Goal: Information Seeking & Learning: Learn about a topic

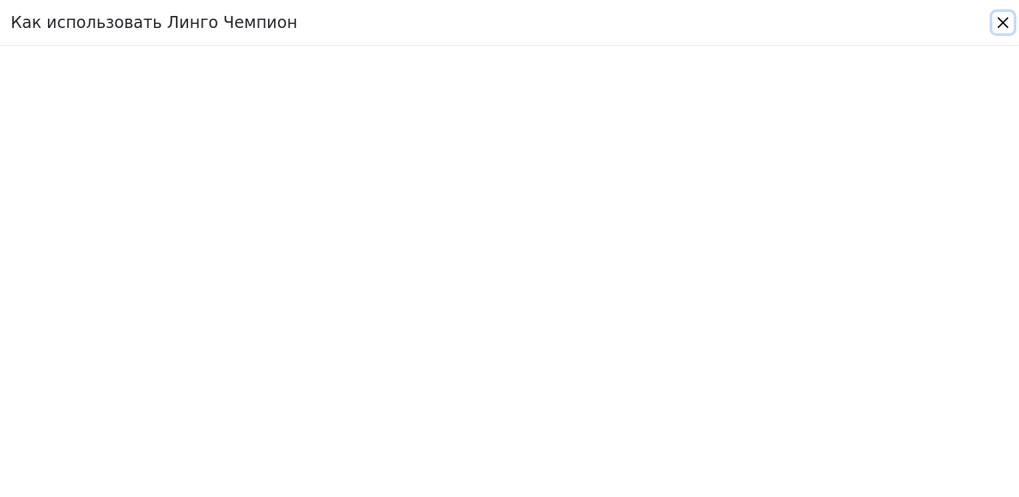
click at [1004, 23] on button "Close" at bounding box center [1002, 22] width 21 height 21
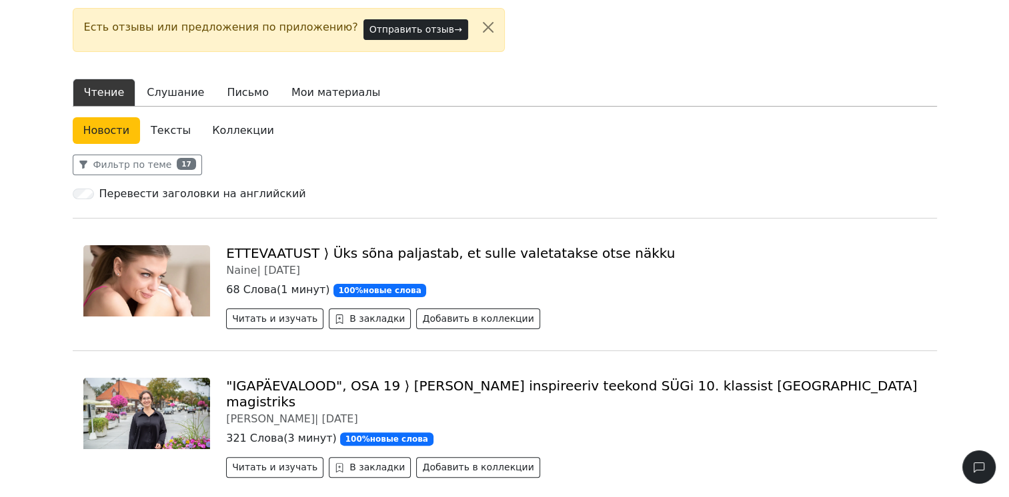
scroll to position [200, 0]
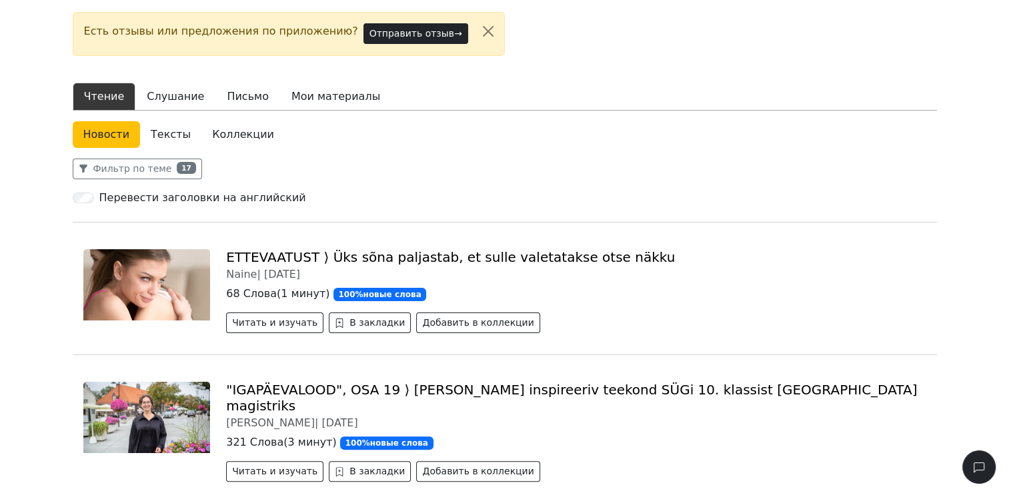
click at [171, 135] on link "Тексты" at bounding box center [170, 134] width 61 height 27
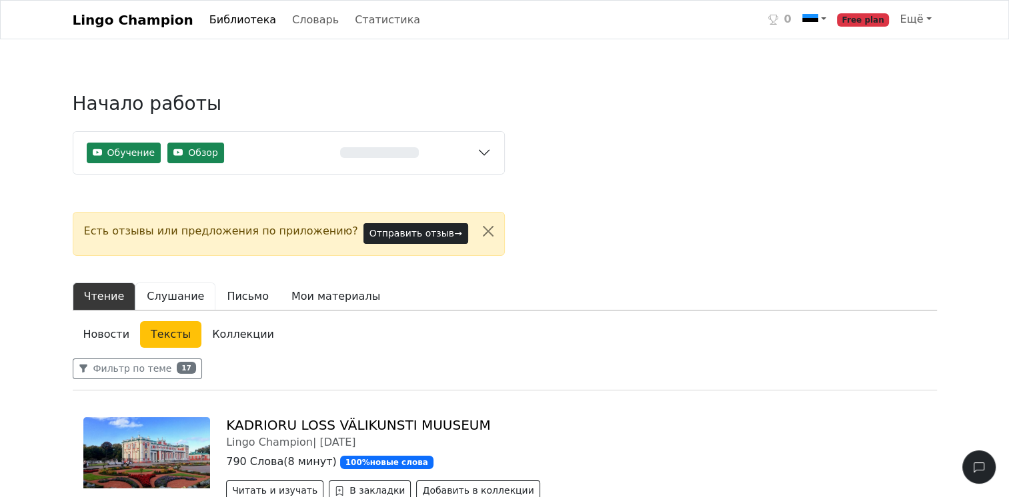
click at [177, 301] on button "Слушание" at bounding box center [175, 297] width 80 height 28
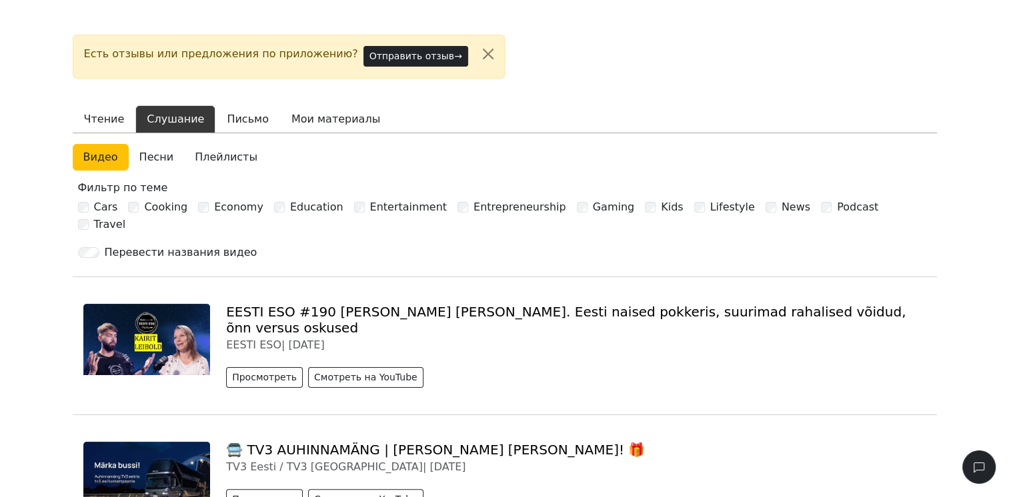
scroll to position [267, 0]
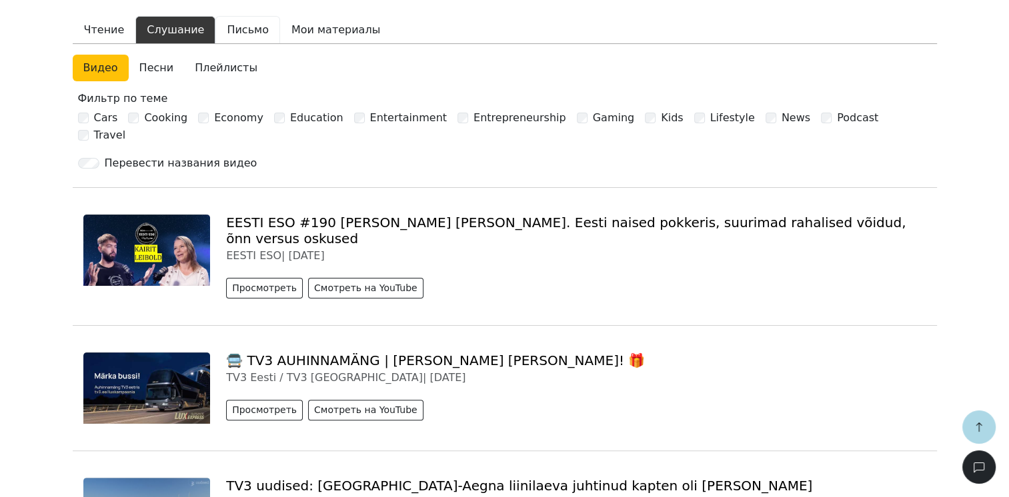
click at [241, 29] on button "Письмо" at bounding box center [247, 30] width 65 height 28
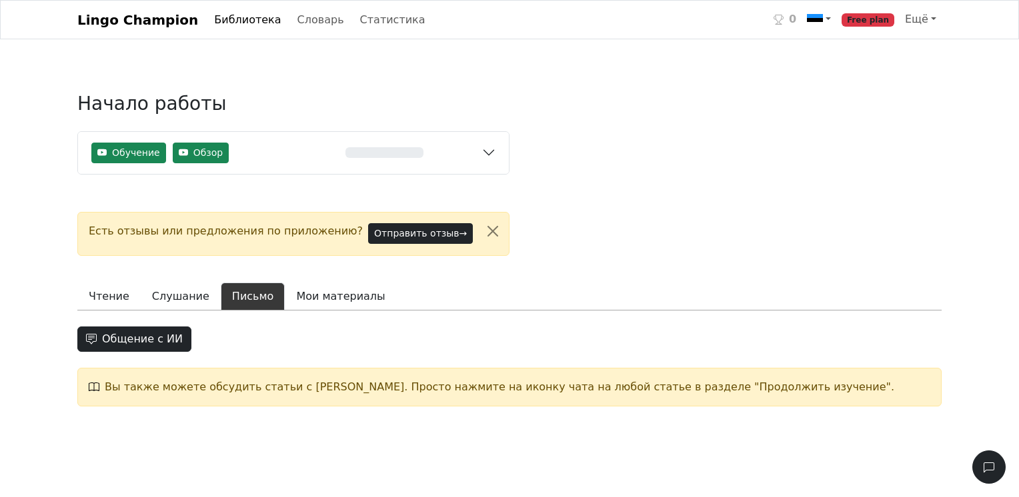
click at [150, 19] on link "Lingo Champion" at bounding box center [137, 20] width 121 height 27
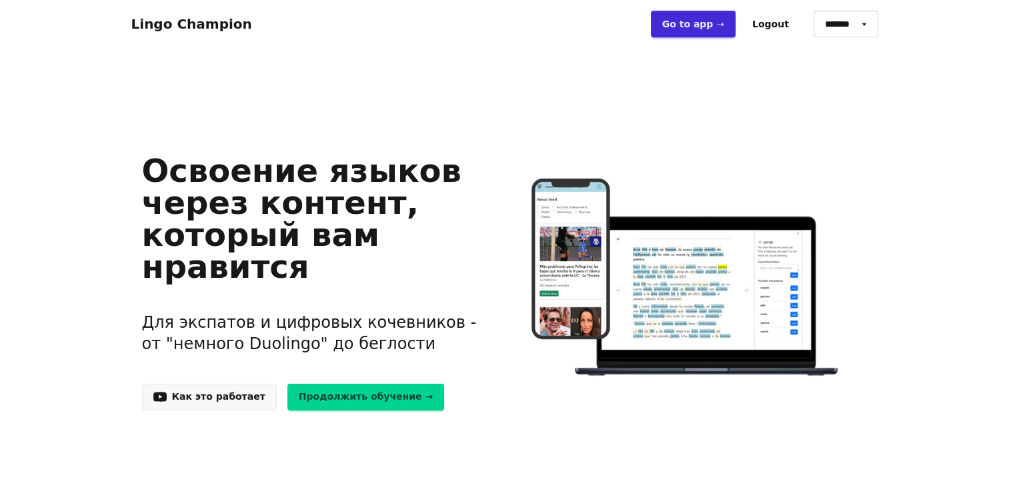
click at [376, 399] on link "Продолжить обучение →" at bounding box center [365, 397] width 157 height 27
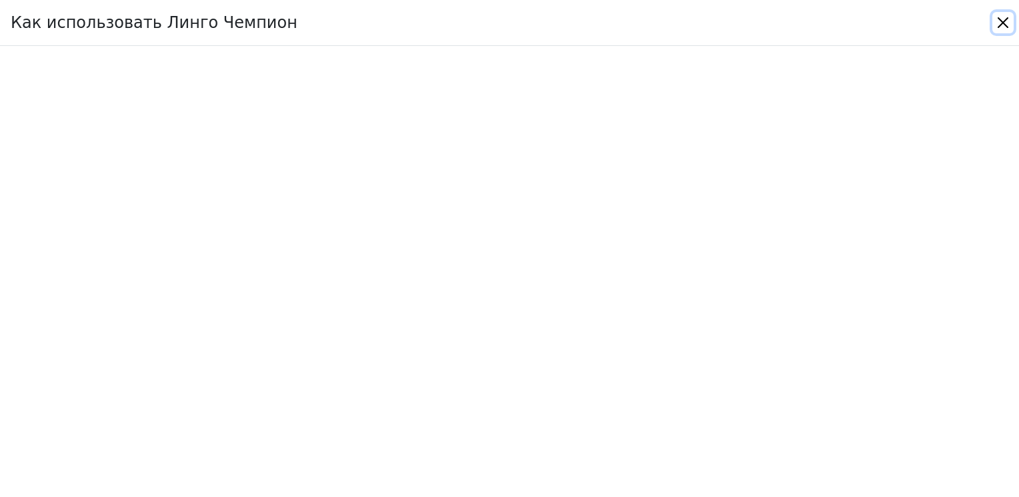
click at [1003, 21] on button "Close" at bounding box center [1002, 22] width 21 height 21
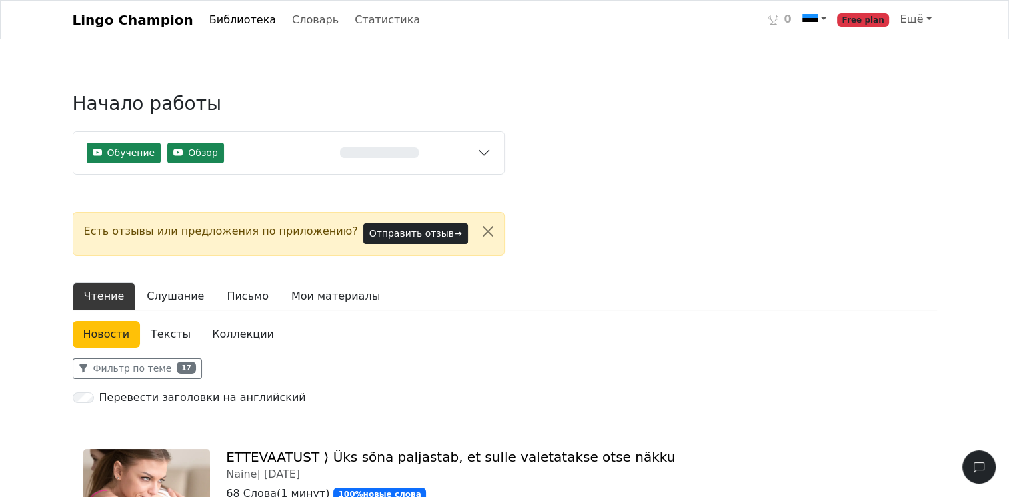
scroll to position [67, 0]
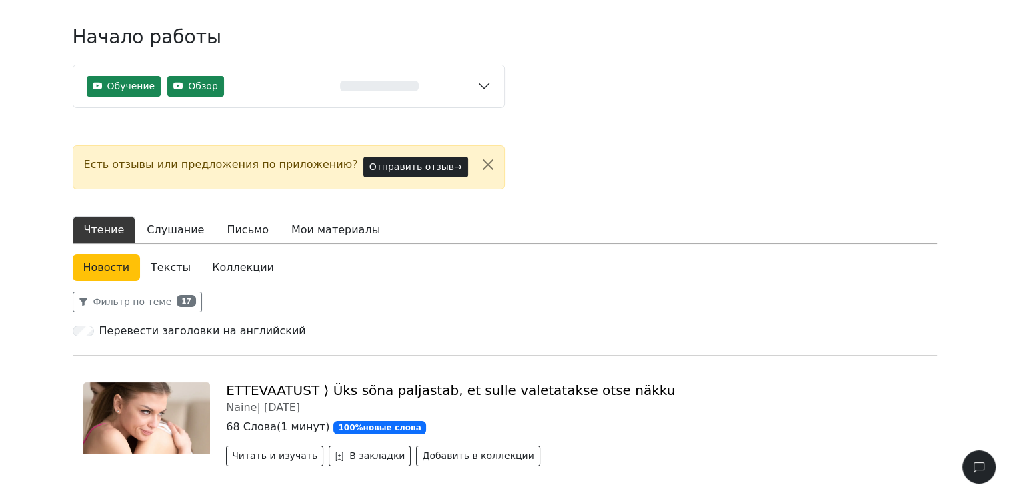
click at [247, 273] on link "Коллекции" at bounding box center [242, 268] width 83 height 27
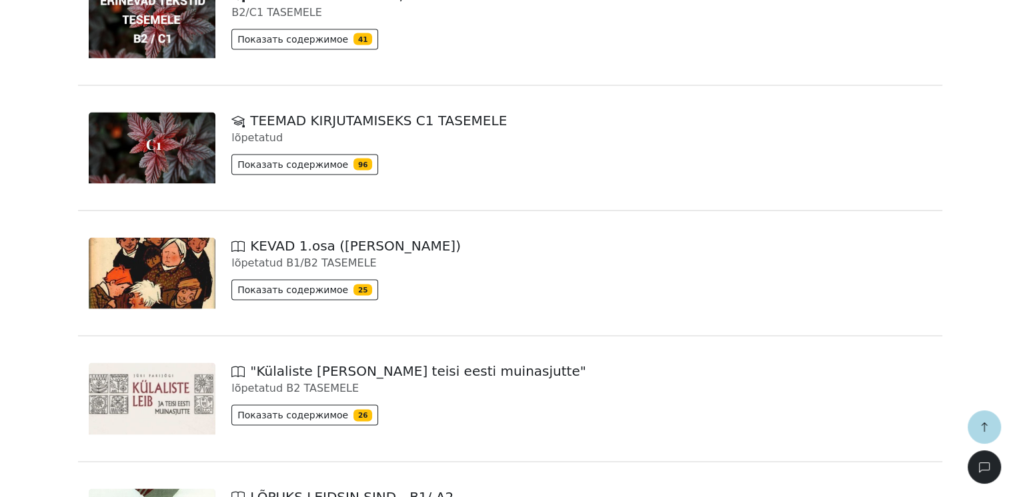
scroll to position [2600, 0]
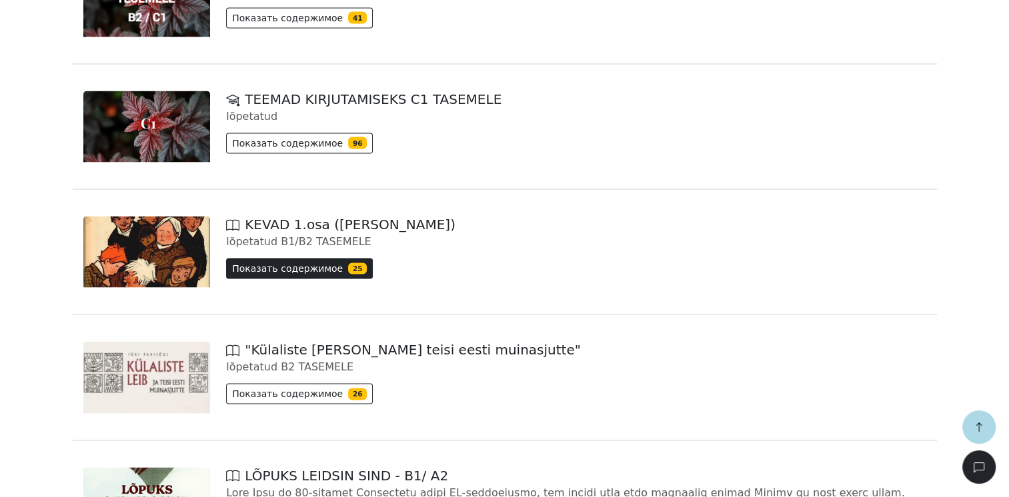
click at [348, 269] on span "25" at bounding box center [357, 269] width 19 height 12
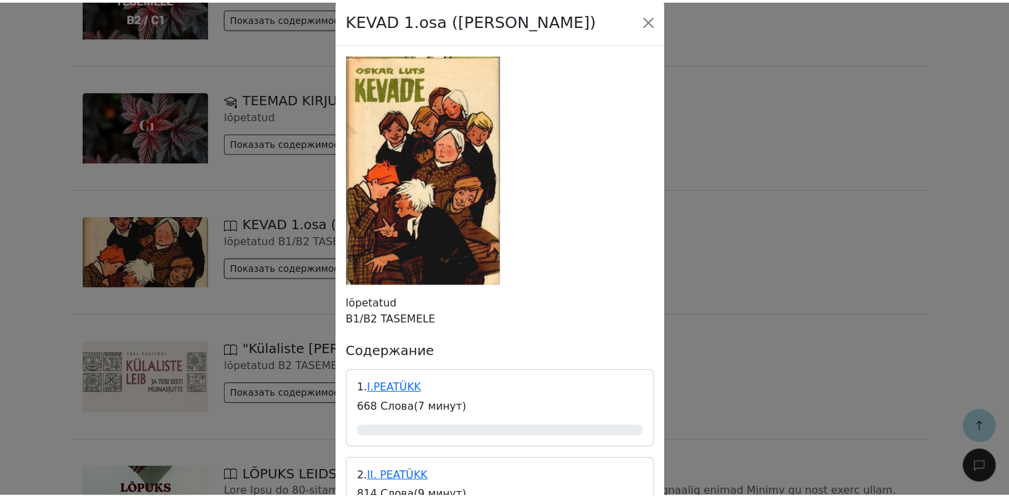
scroll to position [0, 0]
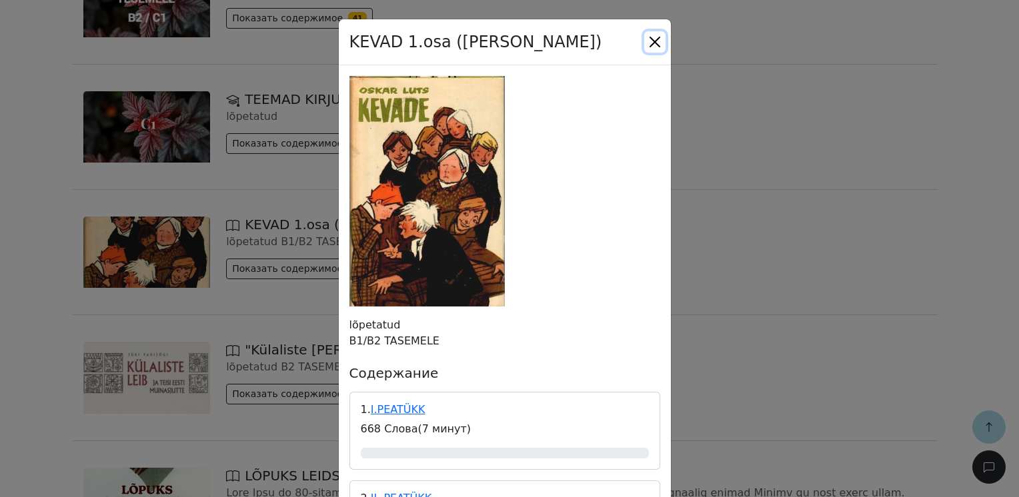
click at [655, 37] on button "Close" at bounding box center [654, 41] width 21 height 21
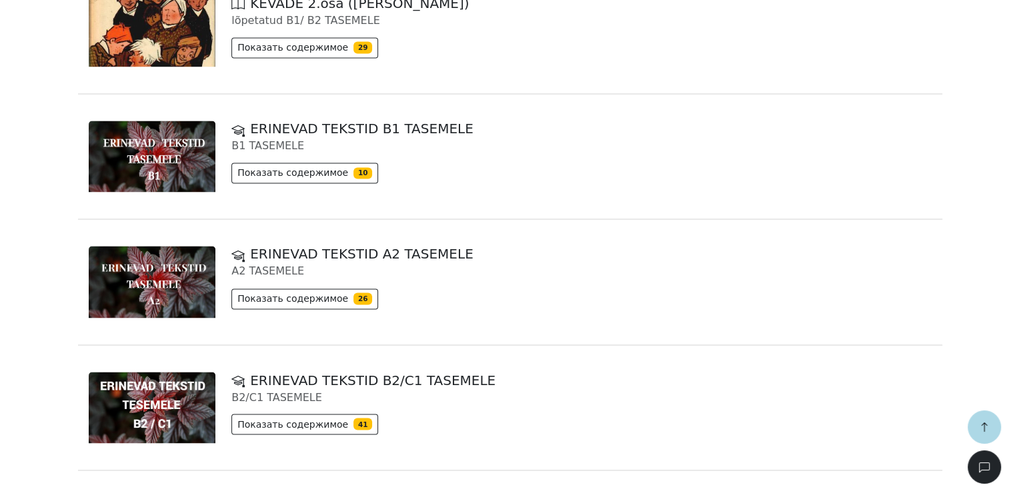
scroll to position [2128, 0]
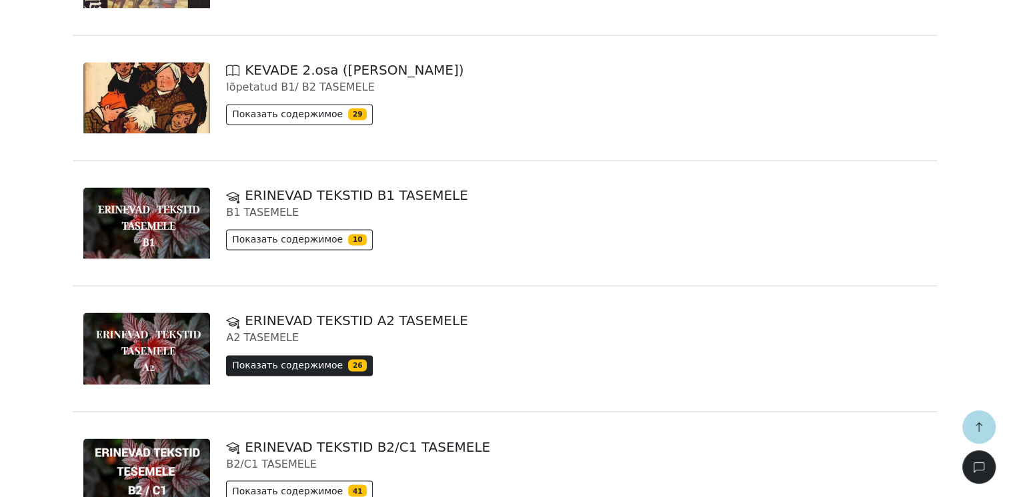
click at [293, 359] on button "Показать содержимое 26" at bounding box center [299, 365] width 147 height 21
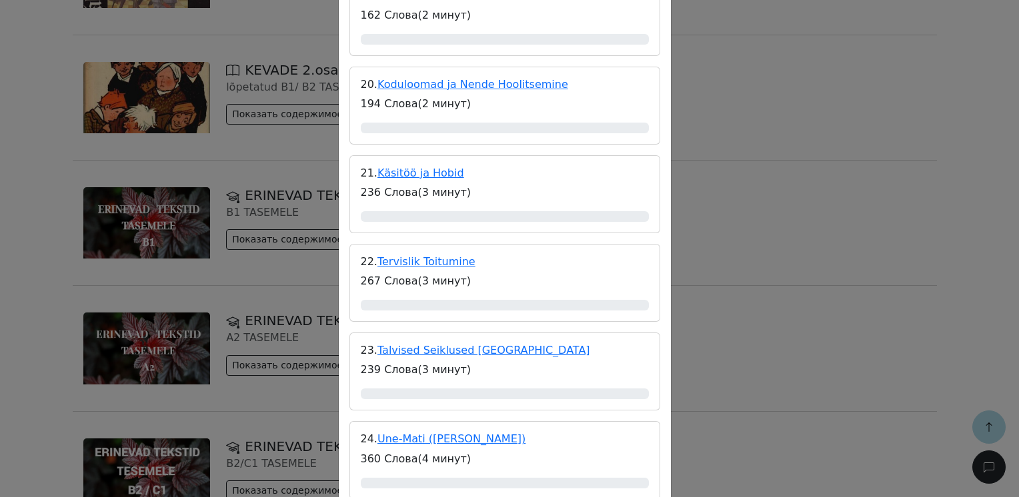
scroll to position [2130, 0]
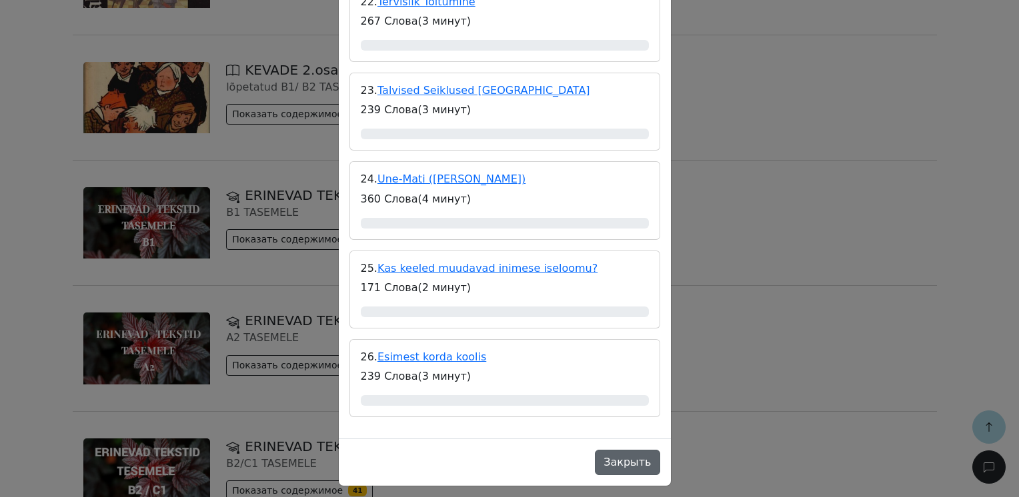
click at [627, 455] on button "Закрыть" at bounding box center [627, 462] width 65 height 25
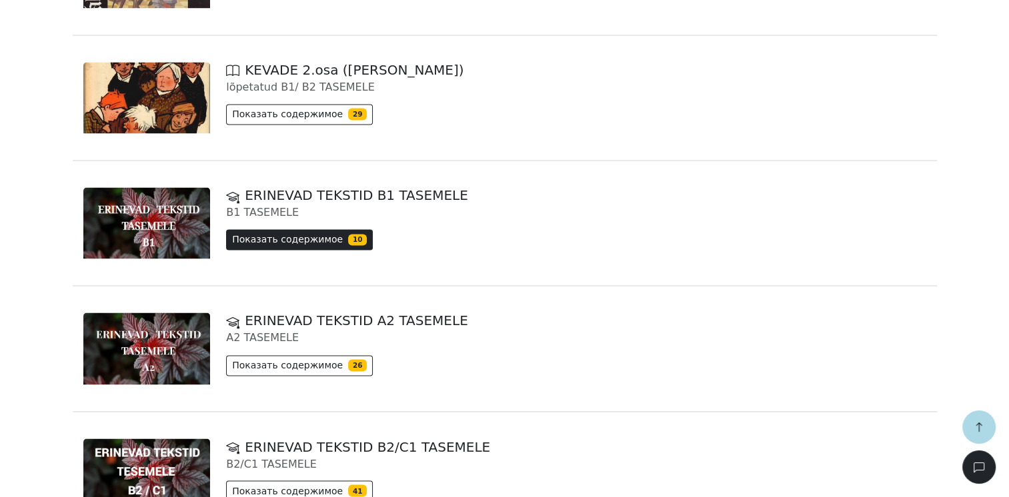
click at [348, 239] on span "10" at bounding box center [357, 240] width 19 height 12
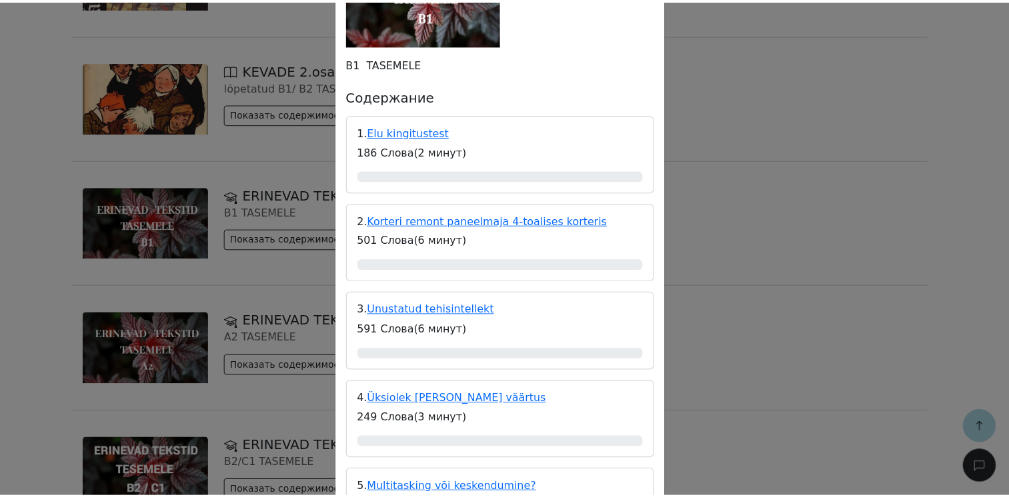
scroll to position [0, 0]
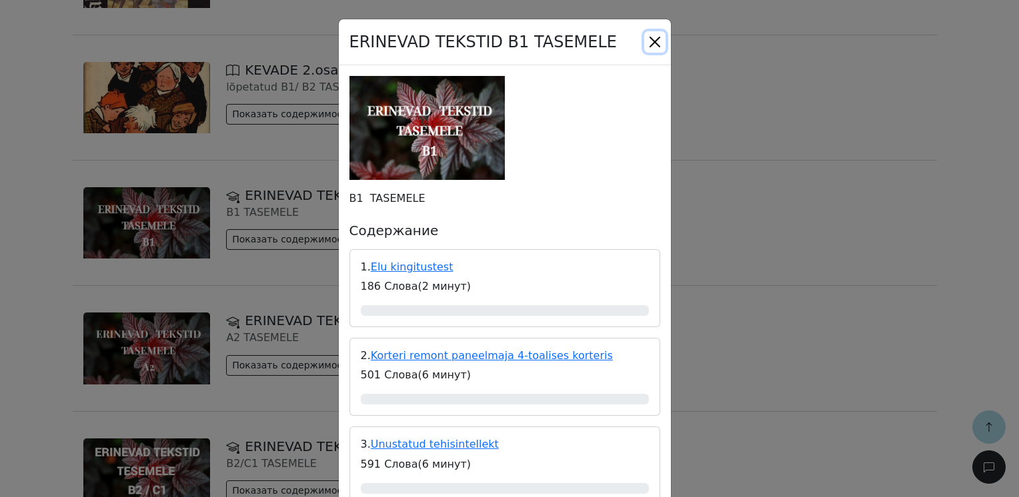
click at [649, 44] on button "Close" at bounding box center [654, 41] width 21 height 21
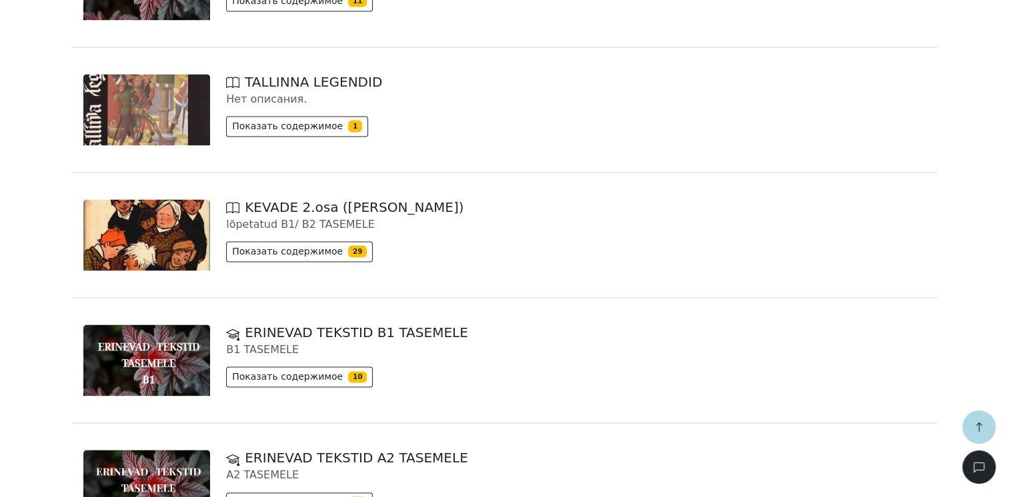
scroll to position [1928, 0]
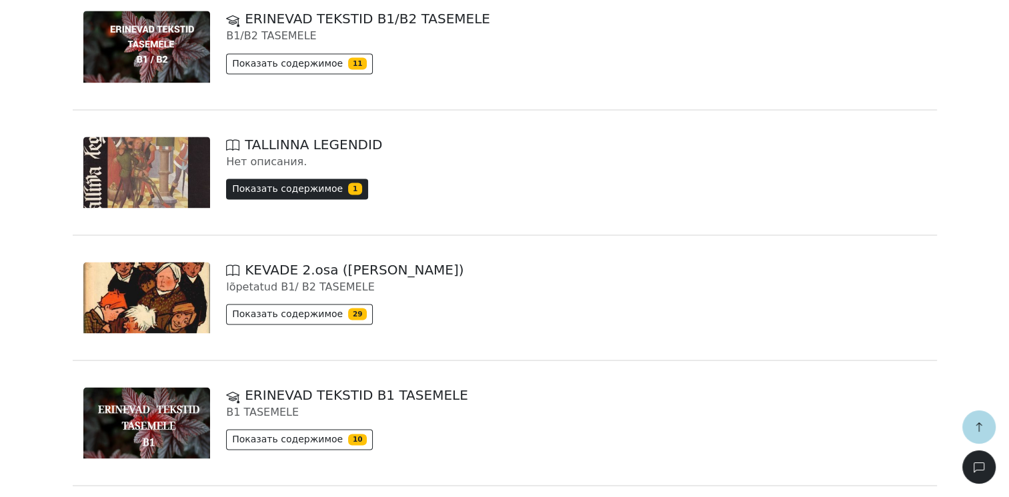
click at [333, 189] on button "Показать содержимое 1" at bounding box center [297, 189] width 142 height 21
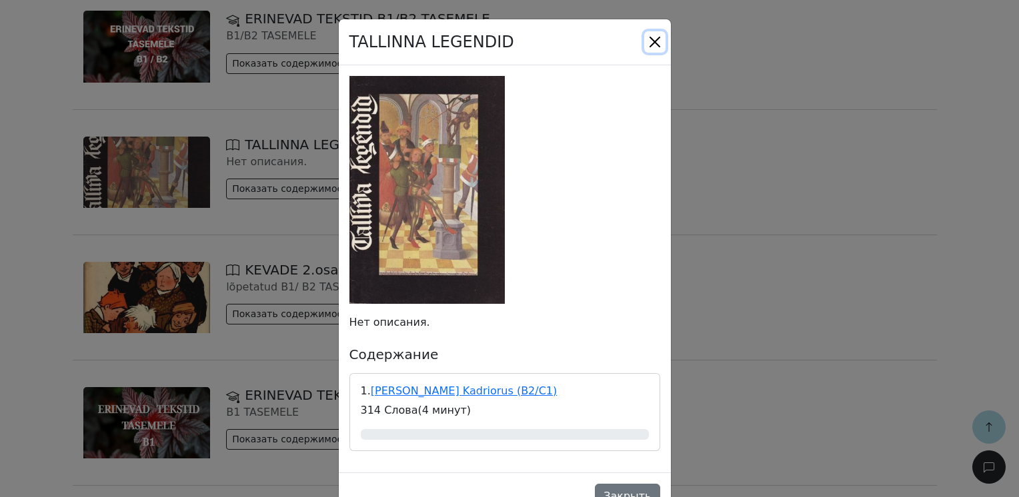
click at [657, 37] on button "Close" at bounding box center [654, 41] width 21 height 21
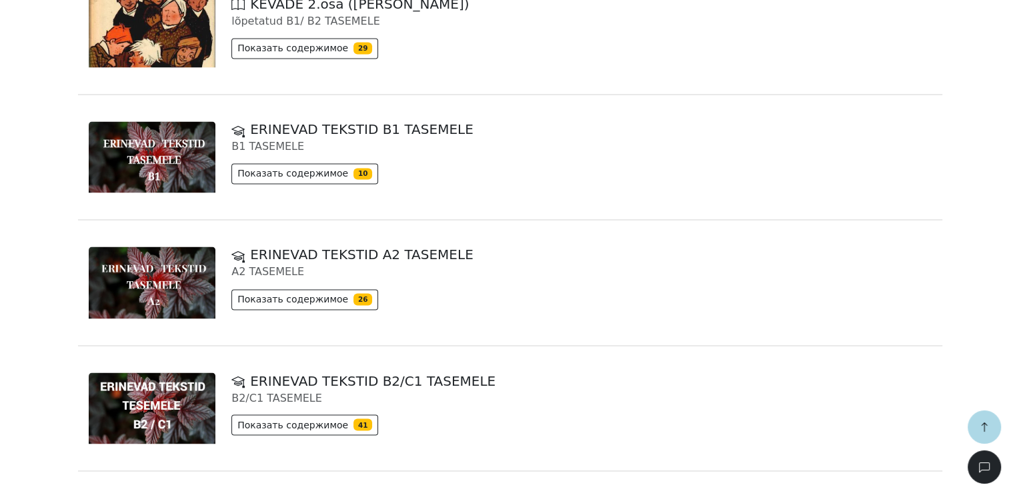
scroll to position [2194, 0]
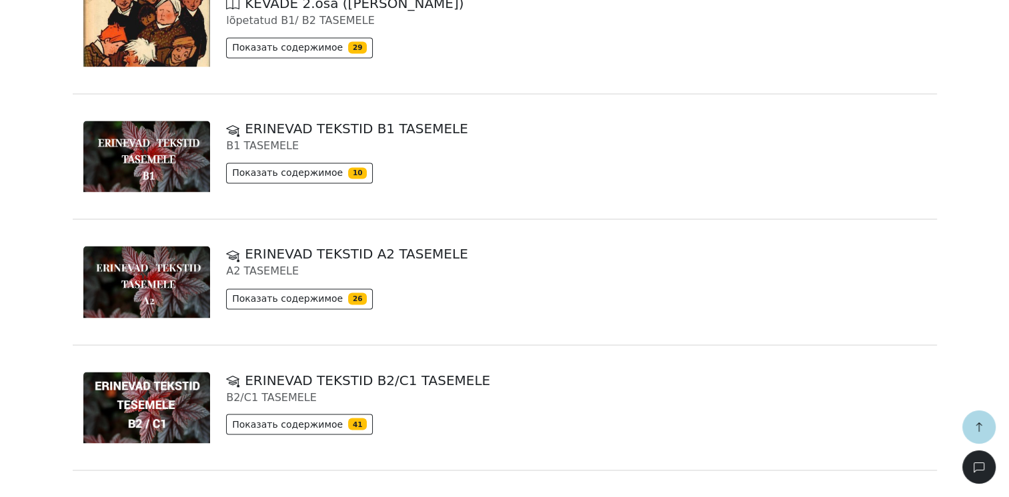
click at [324, 183] on div "Показать содержимое 10" at bounding box center [575, 176] width 699 height 26
click at [328, 175] on button "Показать содержимое 10" at bounding box center [299, 173] width 147 height 21
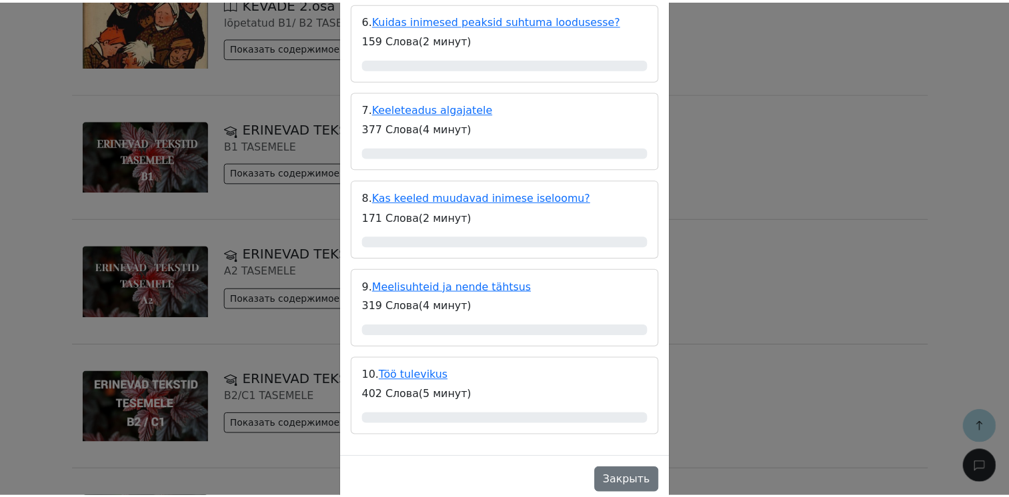
scroll to position [713, 0]
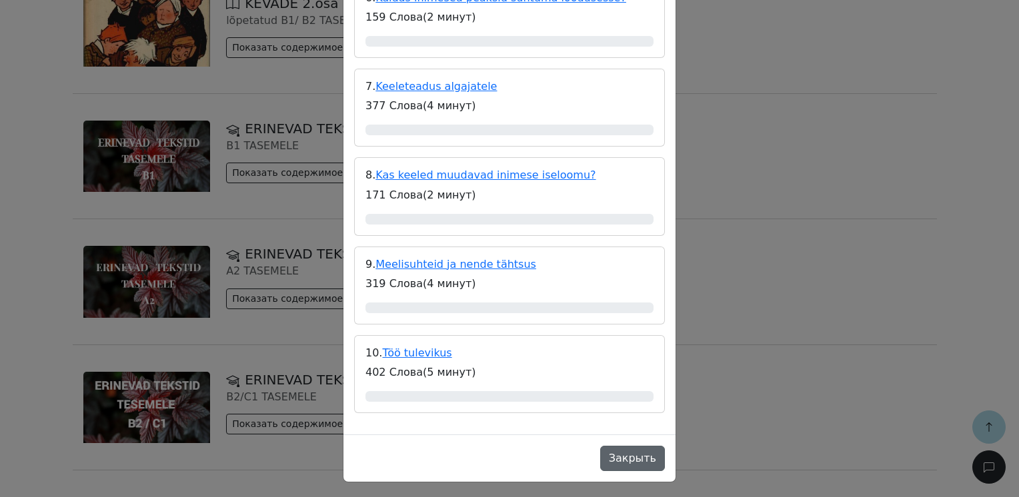
click at [621, 455] on button "Закрыть" at bounding box center [632, 458] width 65 height 25
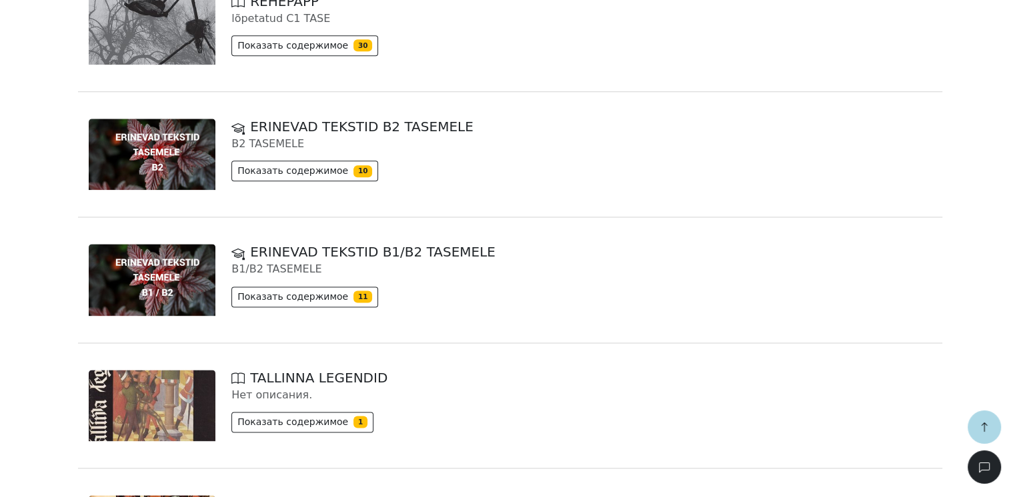
scroll to position [1661, 0]
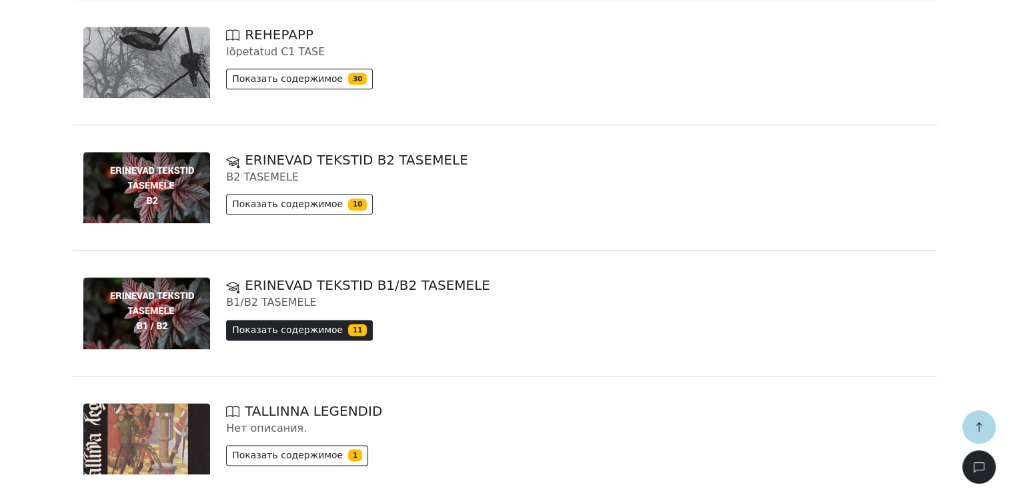
click at [301, 335] on button "Показать содержимое 11" at bounding box center [299, 330] width 147 height 21
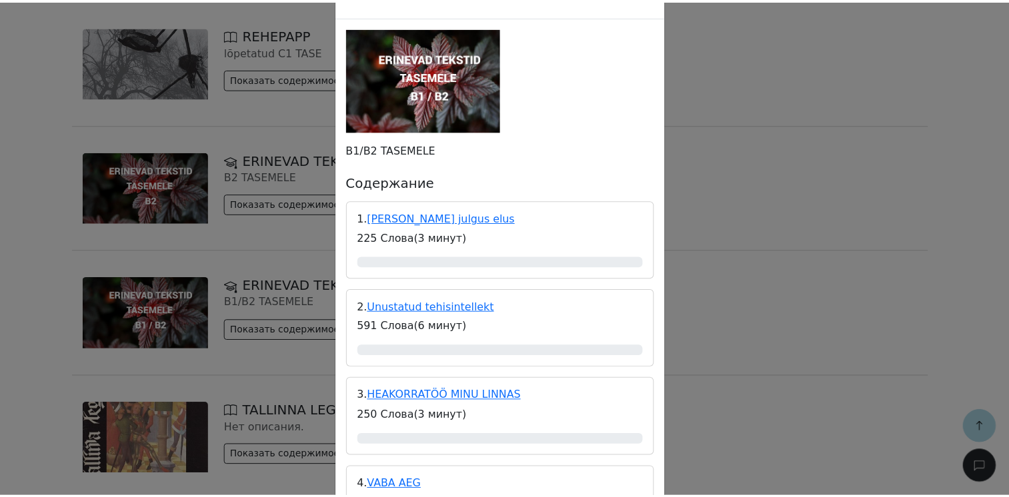
scroll to position [0, 0]
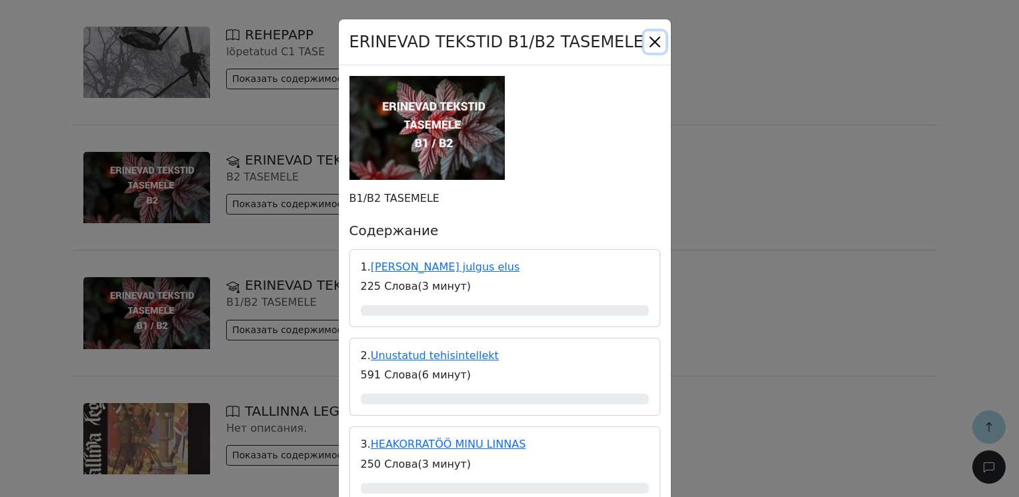
click at [651, 49] on button "Close" at bounding box center [654, 41] width 21 height 21
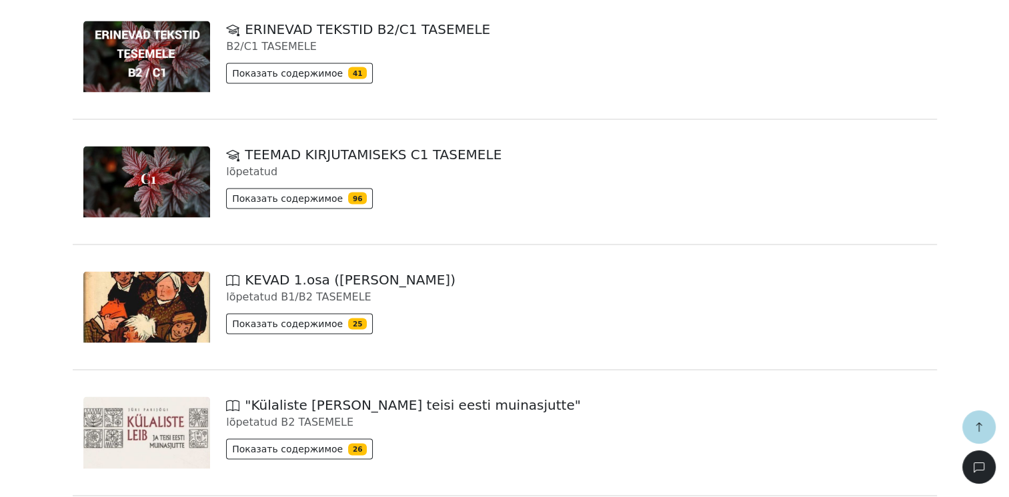
scroll to position [2528, 0]
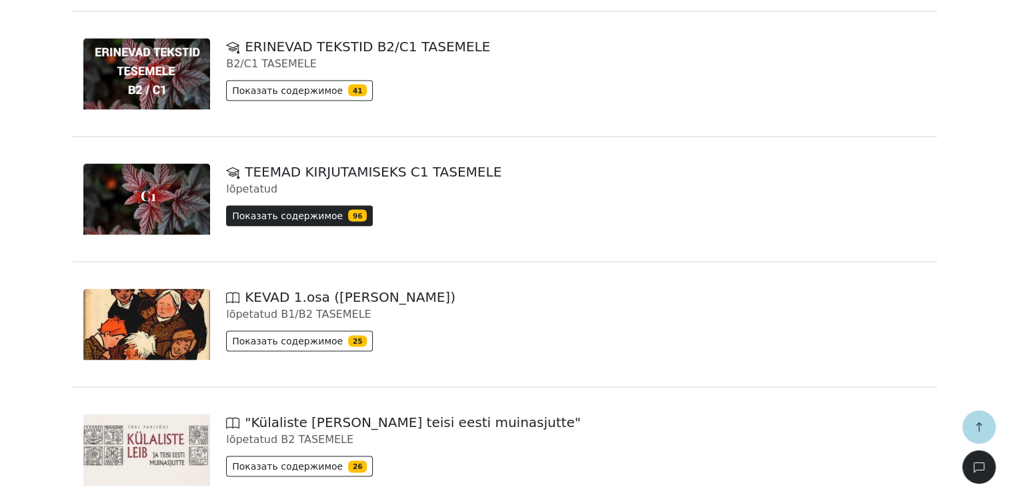
click at [299, 213] on button "Показать содержимое 96" at bounding box center [299, 216] width 147 height 21
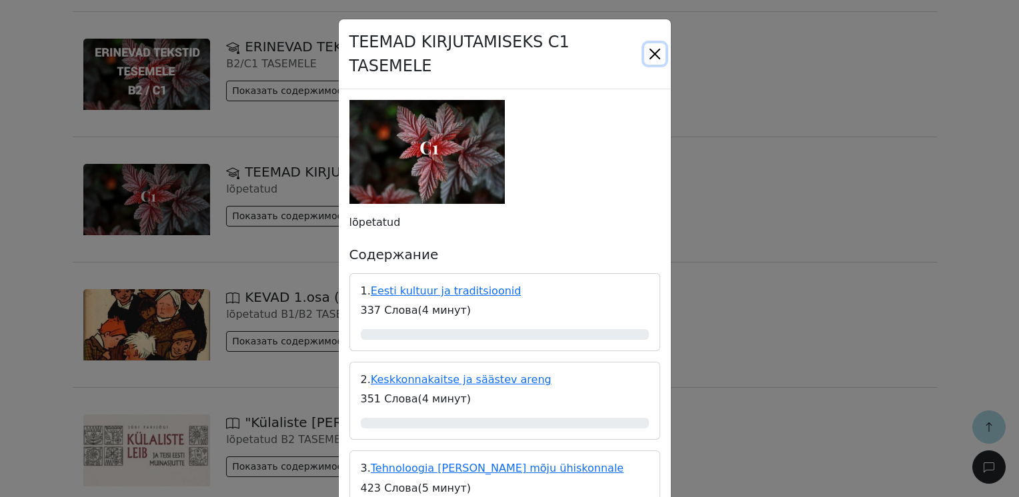
click at [651, 47] on button "Close" at bounding box center [654, 53] width 21 height 21
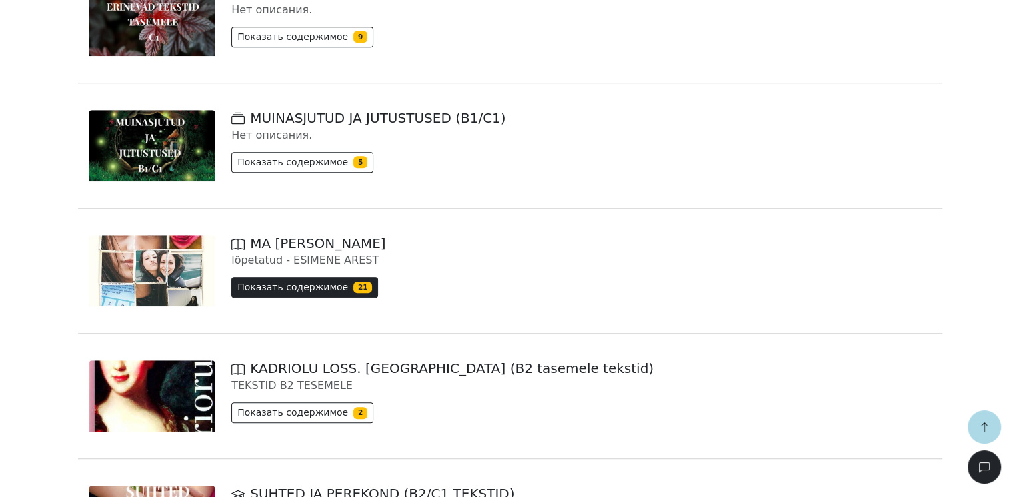
scroll to position [927, 0]
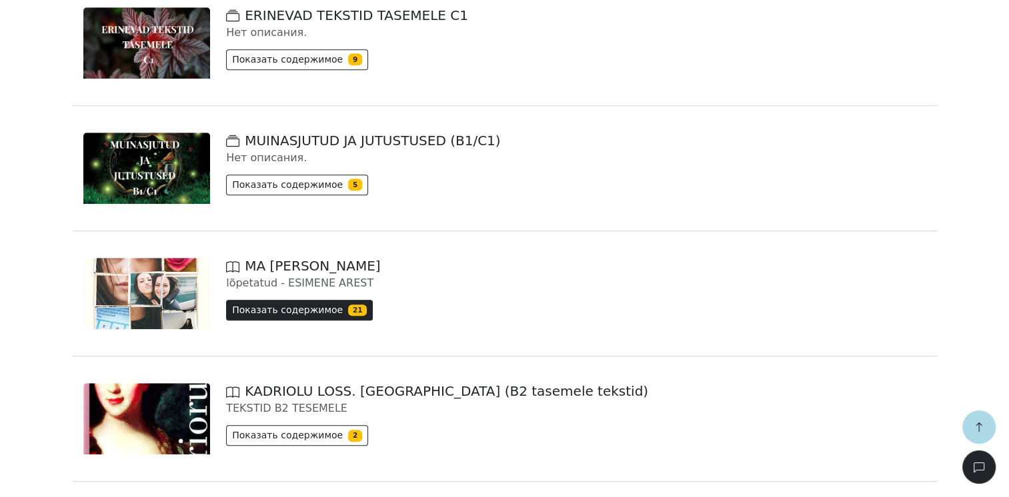
click at [331, 313] on button "Показать содержимое 21" at bounding box center [299, 310] width 147 height 21
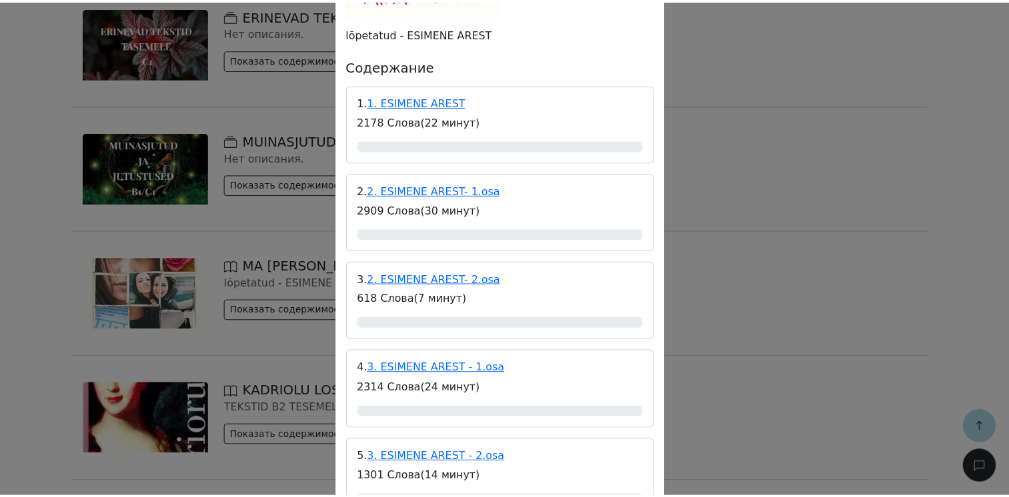
scroll to position [0, 0]
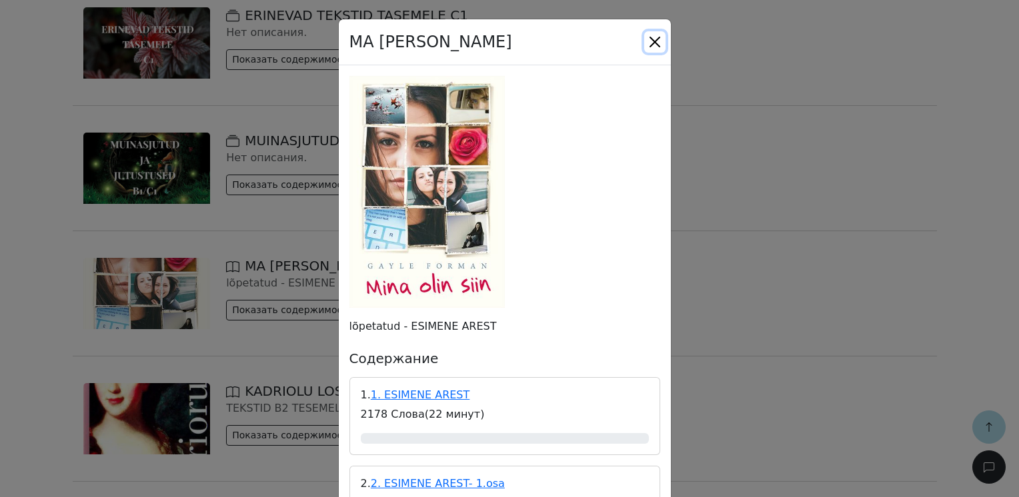
click at [648, 43] on button "Close" at bounding box center [654, 41] width 21 height 21
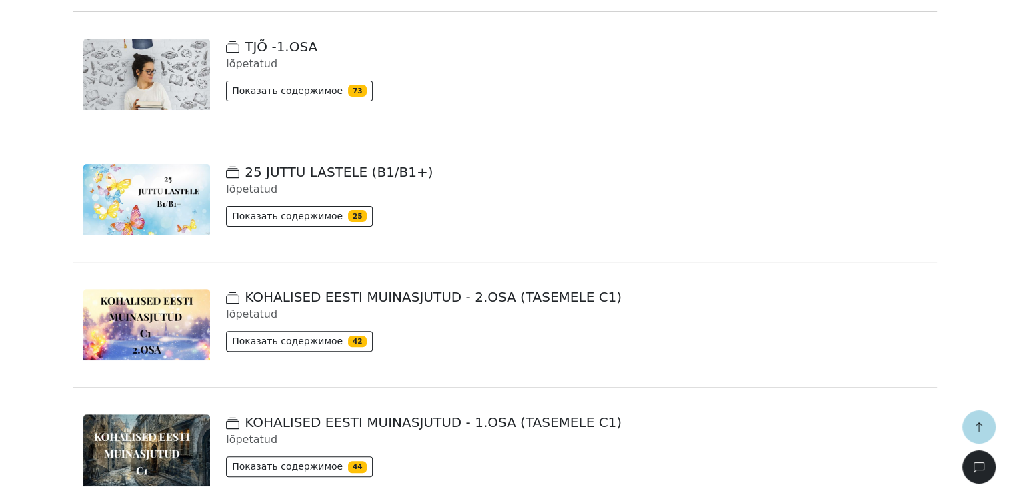
scroll to position [327, 0]
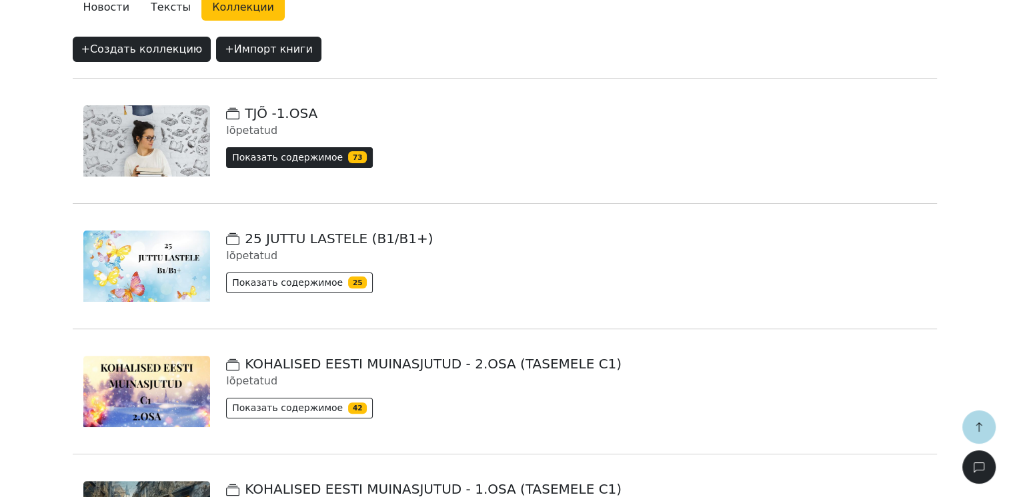
click at [263, 162] on button "Показать содержимое 73" at bounding box center [299, 157] width 147 height 21
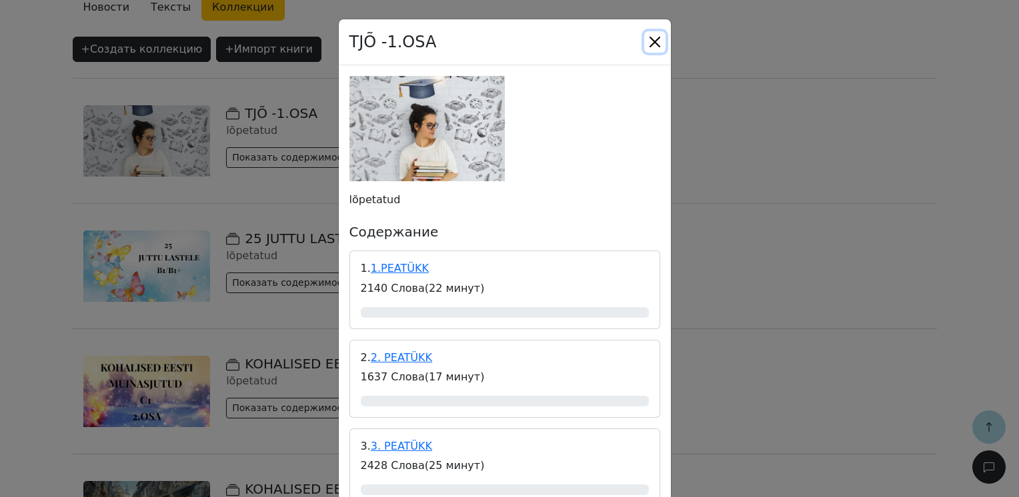
click at [653, 41] on button "Close" at bounding box center [654, 41] width 21 height 21
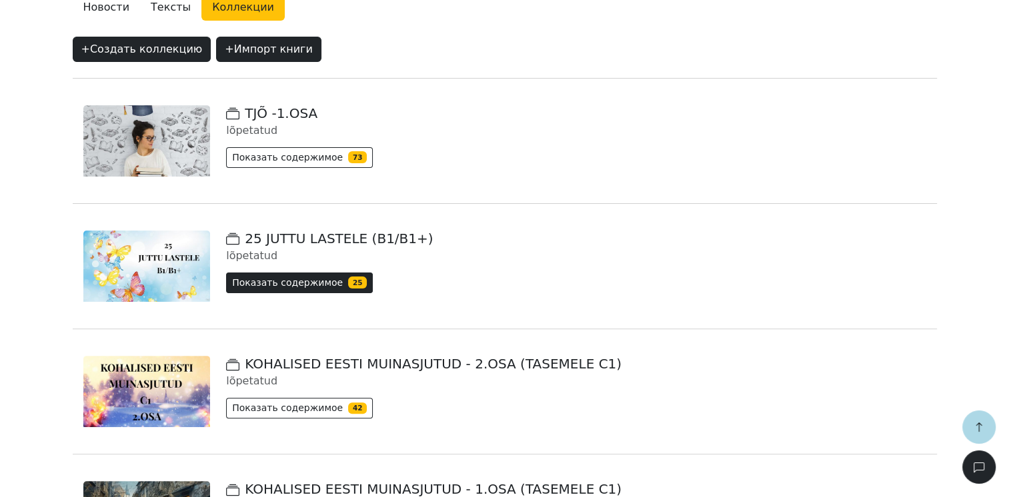
click at [283, 286] on button "Показать содержимое 25" at bounding box center [299, 283] width 147 height 21
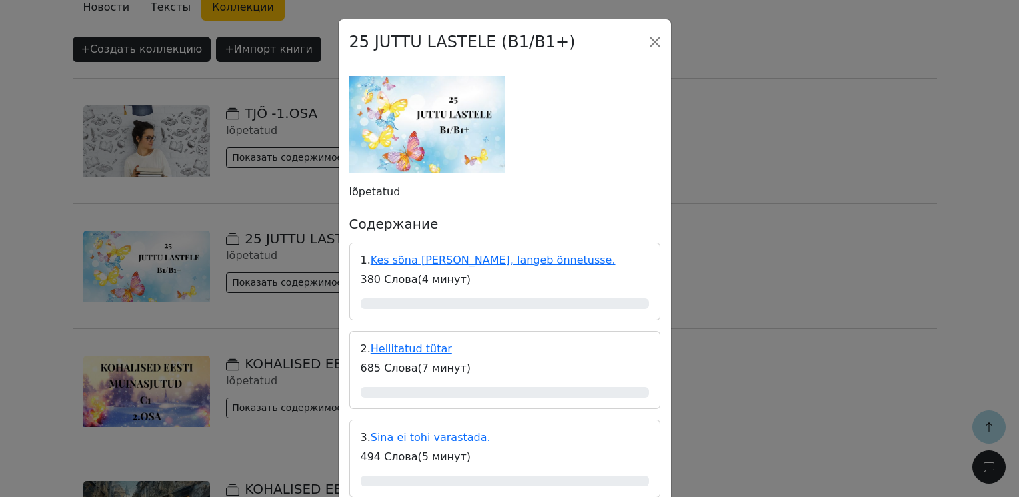
click at [661, 40] on div "25 JUTTU LASTELE (B1/B1+)" at bounding box center [505, 42] width 332 height 46
click at [654, 42] on button "Close" at bounding box center [654, 41] width 21 height 21
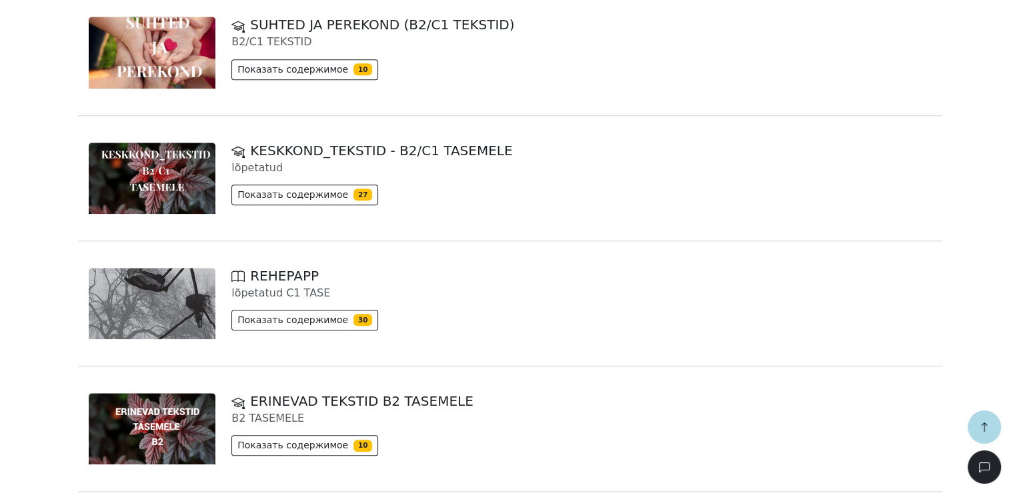
scroll to position [1394, 0]
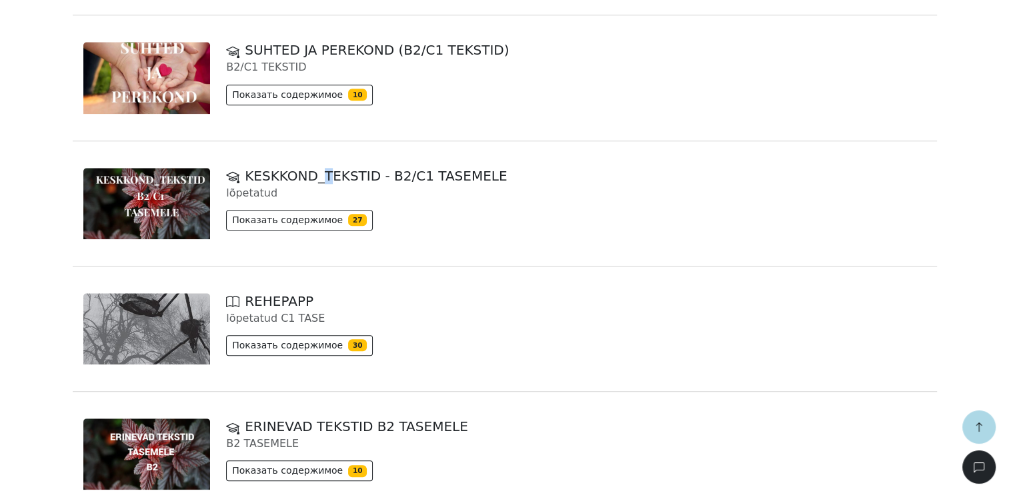
click at [323, 169] on span "KESKKOND_TEKSTID - B2/C1 TASEMELE" at bounding box center [366, 176] width 281 height 16
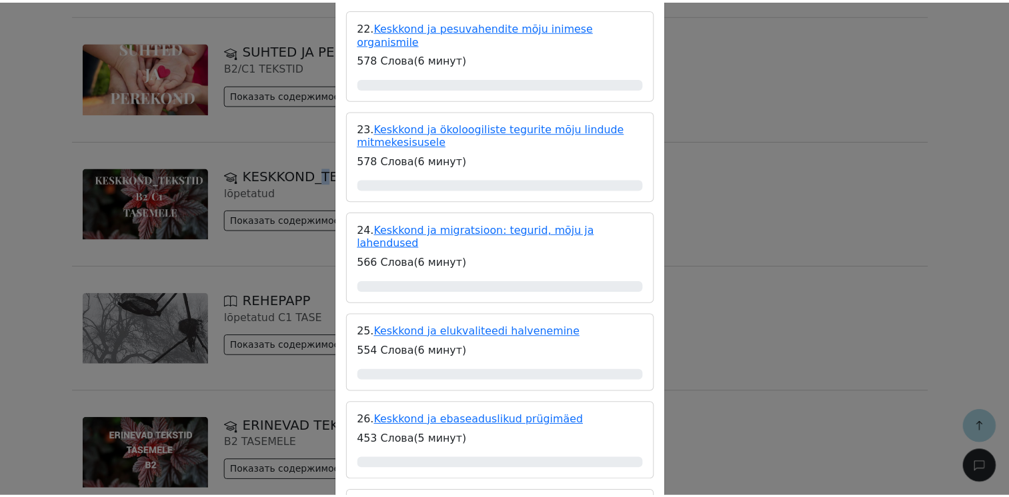
scroll to position [2308, 0]
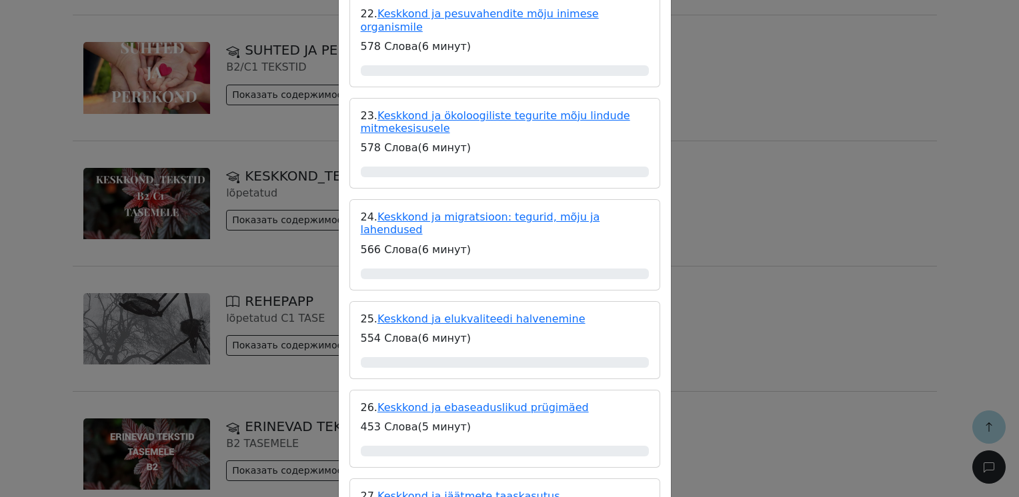
click at [886, 222] on div "KESKKOND_TEKSTID - B2/C1 TASEMELE lõpetatud Содержание 1. Keskkond ja põud: mõj…" at bounding box center [509, 248] width 1019 height 497
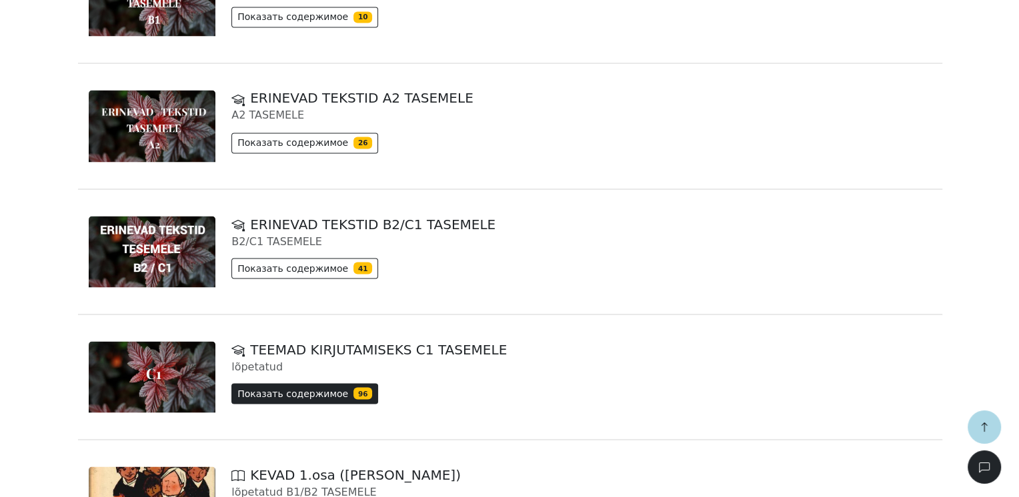
scroll to position [2394, 0]
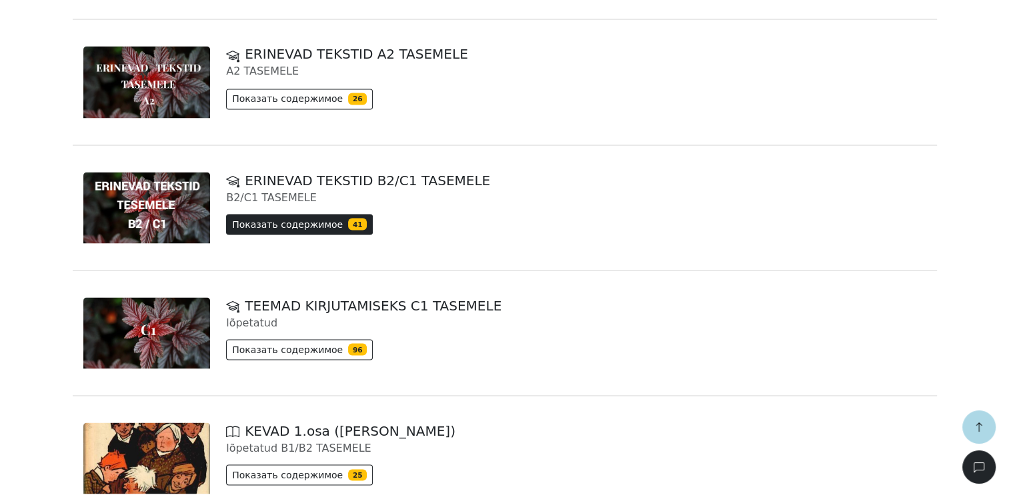
click at [304, 229] on button "Показать содержимое 41" at bounding box center [299, 224] width 147 height 21
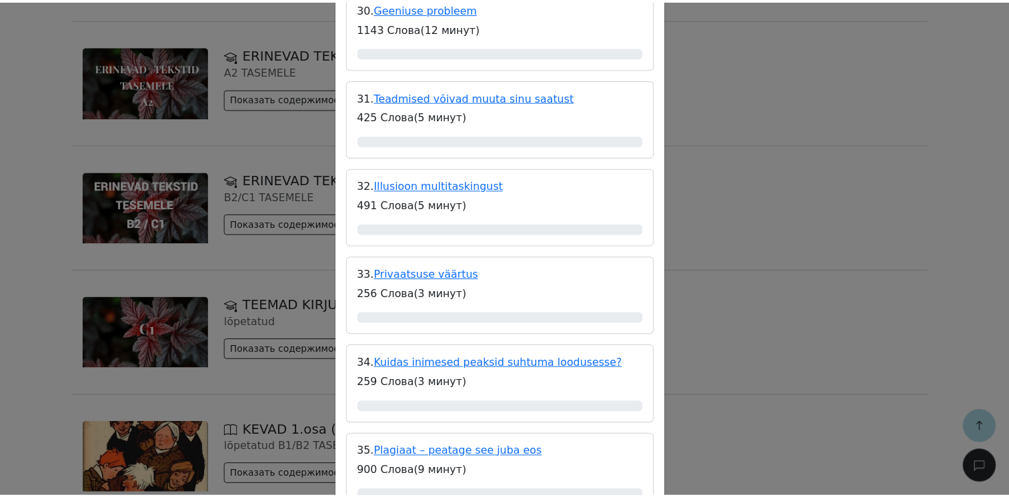
scroll to position [2934, 0]
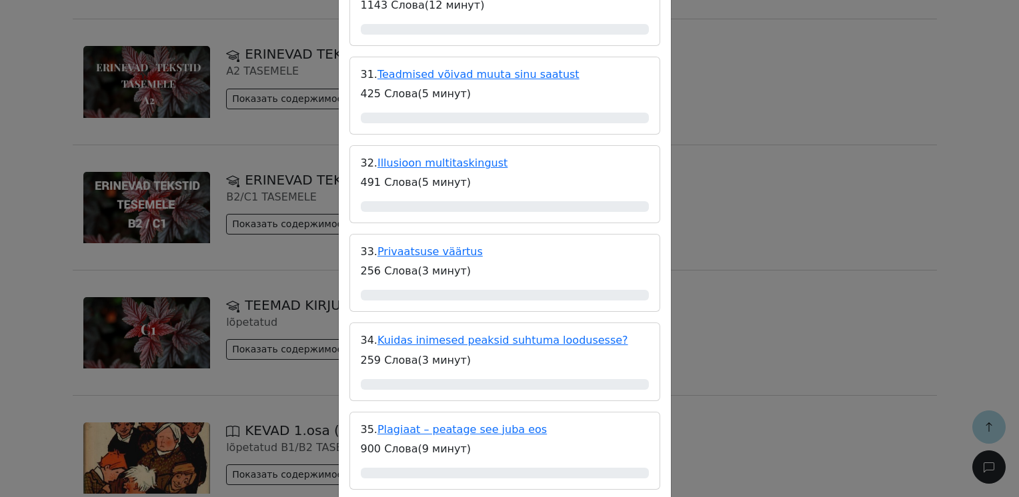
click at [797, 220] on div "ERINEVAD TEKSTID B2/C1 TASEMELE B2/C1 TASEMELE Содержание 1. Geenitehnoloogia ü…" at bounding box center [509, 248] width 1019 height 497
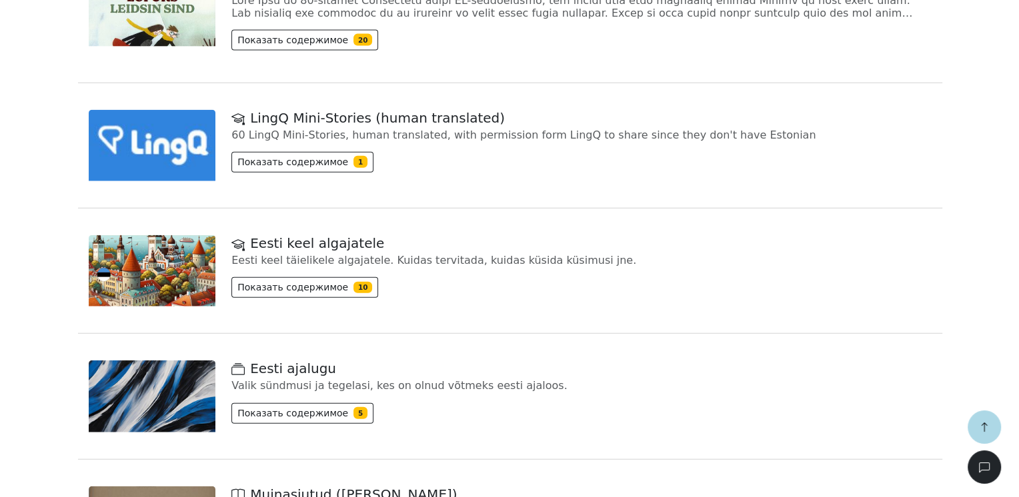
scroll to position [3061, 0]
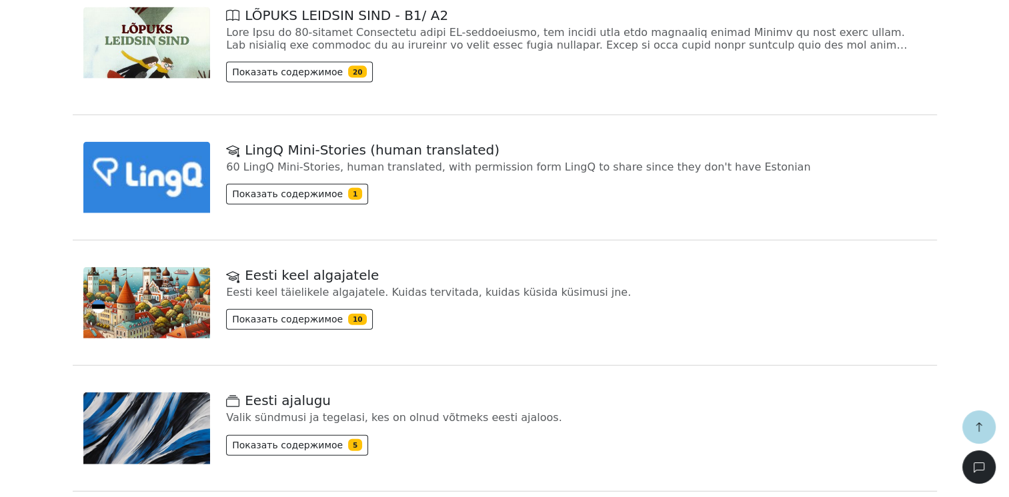
click at [192, 317] on img at bounding box center [146, 302] width 127 height 71
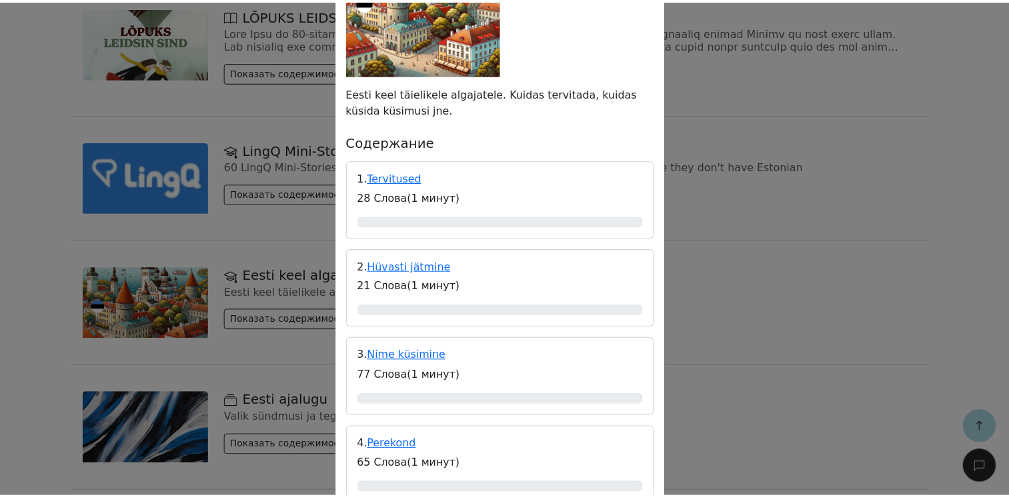
scroll to position [200, 0]
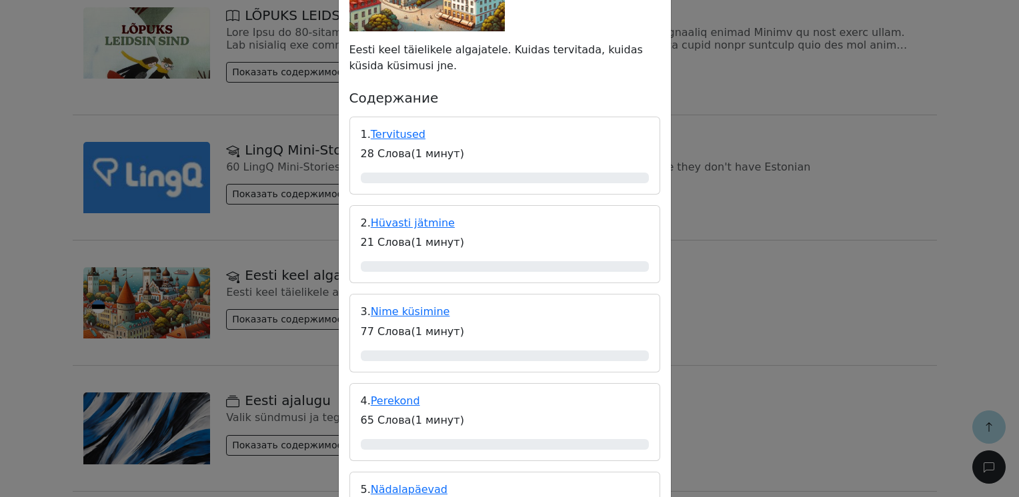
click at [794, 249] on div "Eesti keel algajatele Eesti keel täielikele algajatele. Kuidas tervitada, kuida…" at bounding box center [509, 248] width 1019 height 497
